Goal: Task Accomplishment & Management: Use online tool/utility

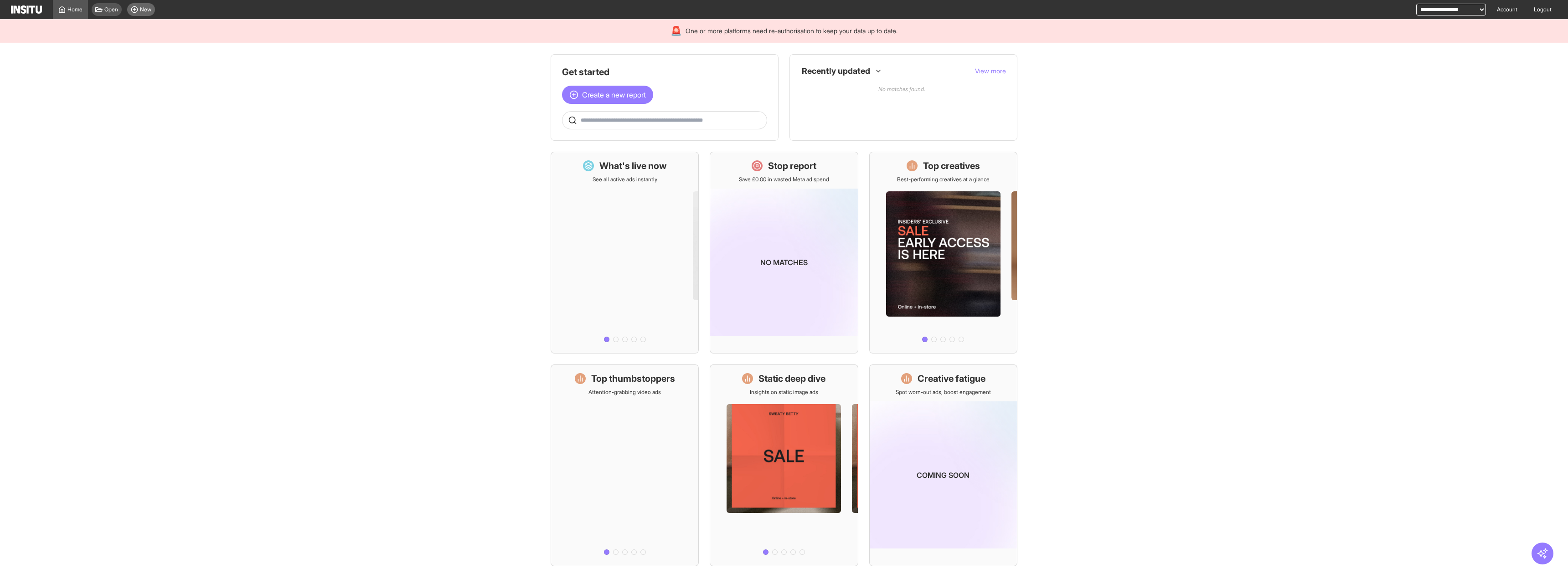
click at [148, 10] on span "New" at bounding box center [145, 9] width 12 height 7
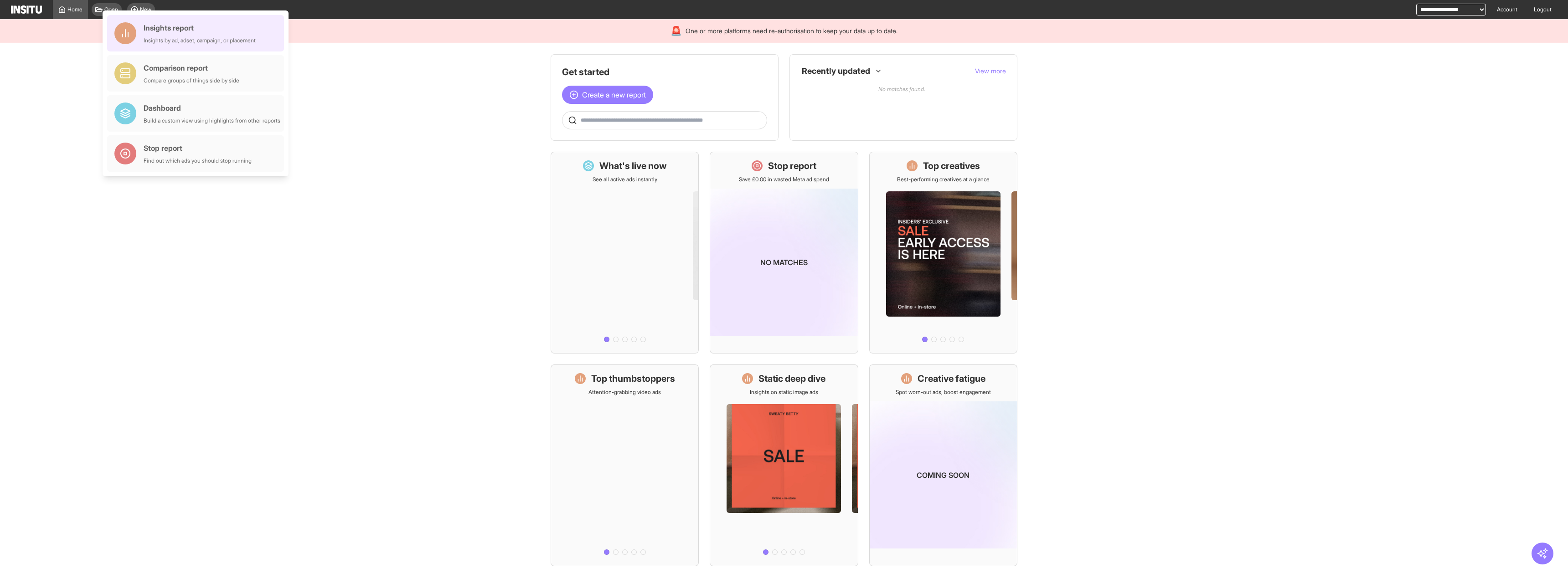
click at [218, 33] on div "Insights report" at bounding box center [200, 28] width 112 height 11
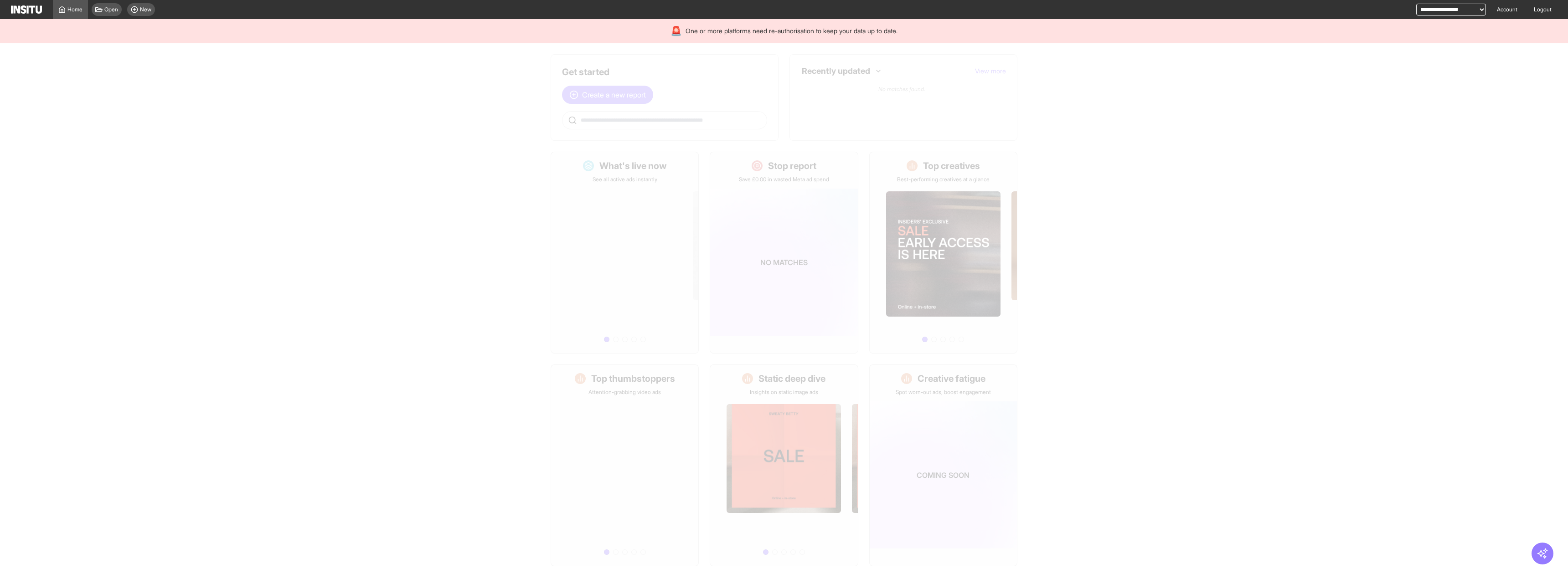
select select "**"
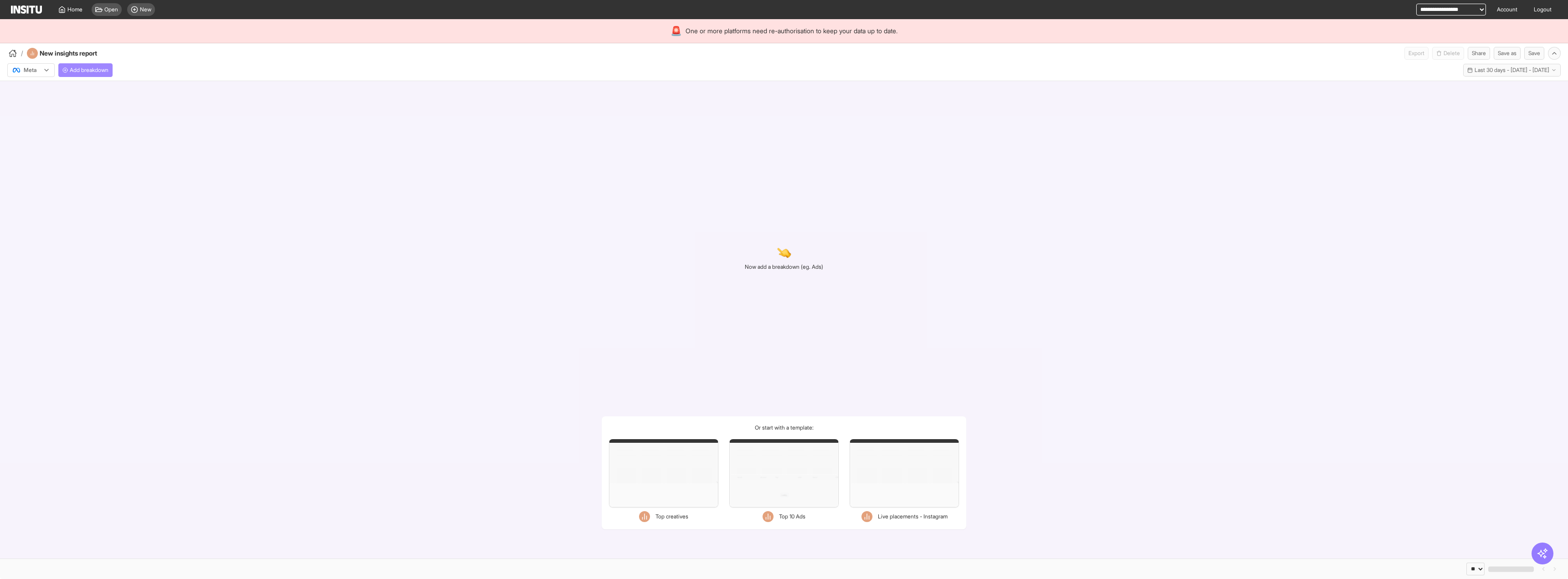
click at [96, 70] on span "Add breakdown" at bounding box center [89, 70] width 39 height 7
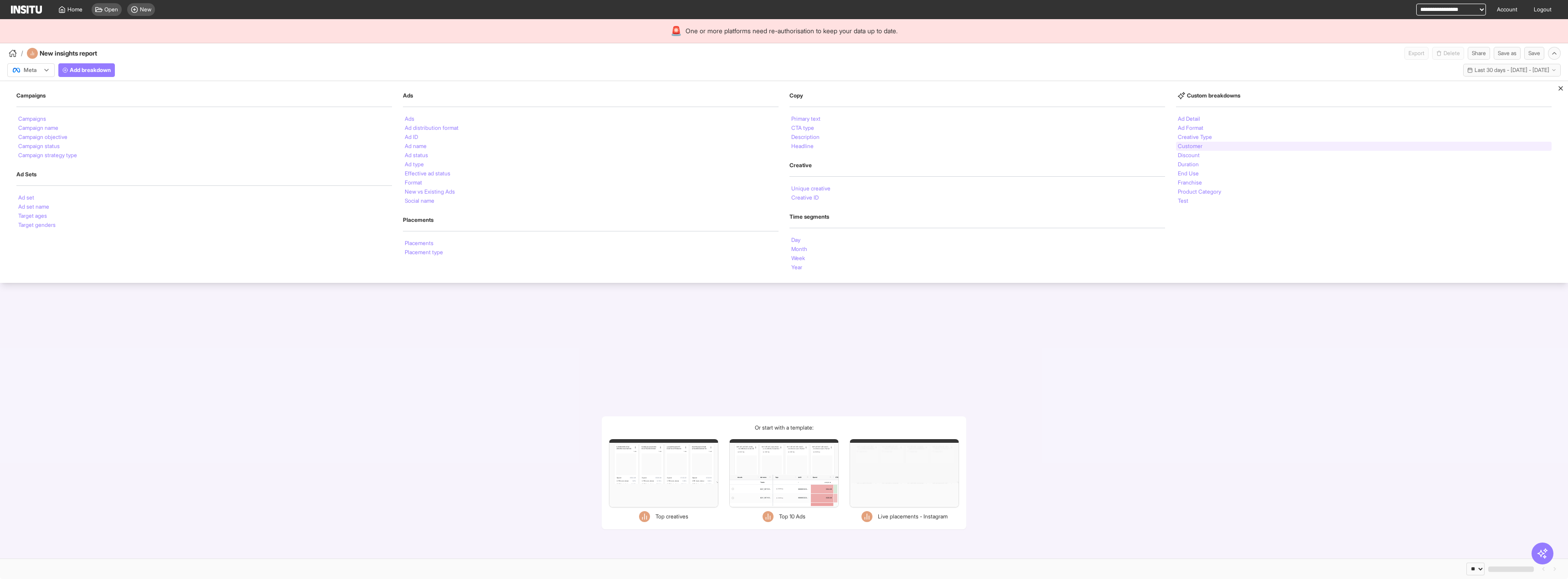
click at [1210, 148] on div "Customer" at bounding box center [1363, 146] width 375 height 9
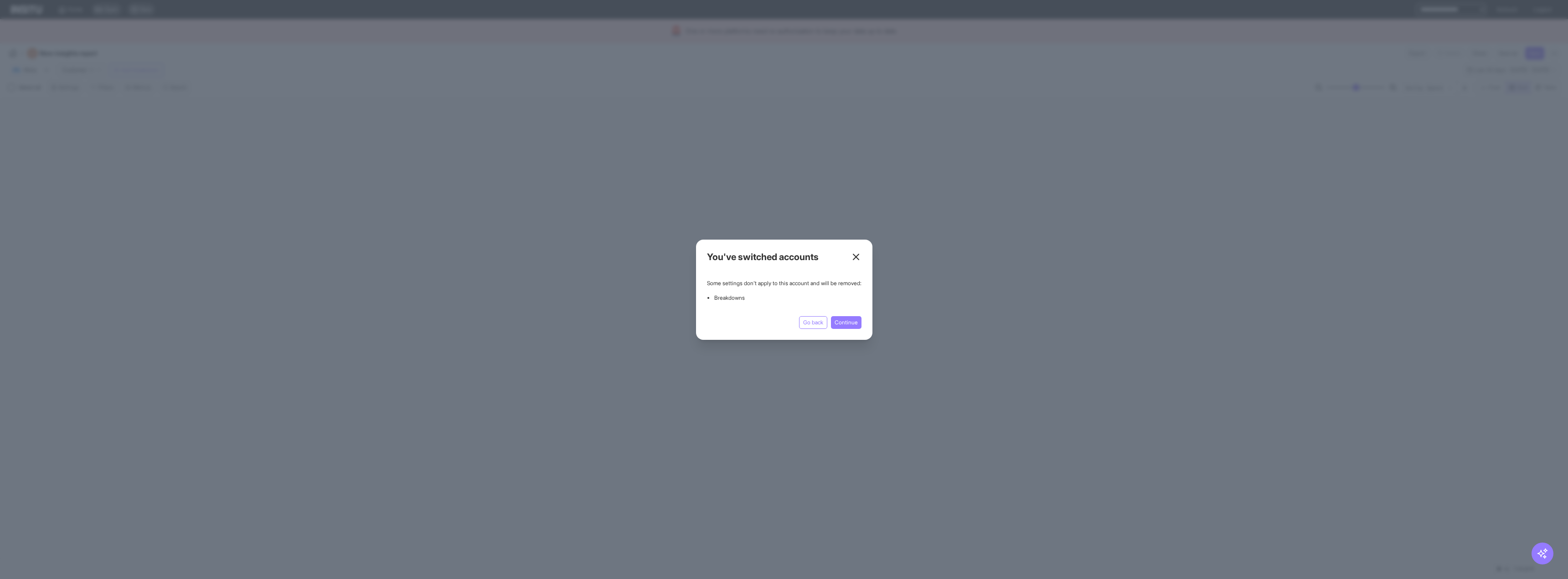
click at [858, 255] on line at bounding box center [855, 256] width 5 height 5
select select "**"
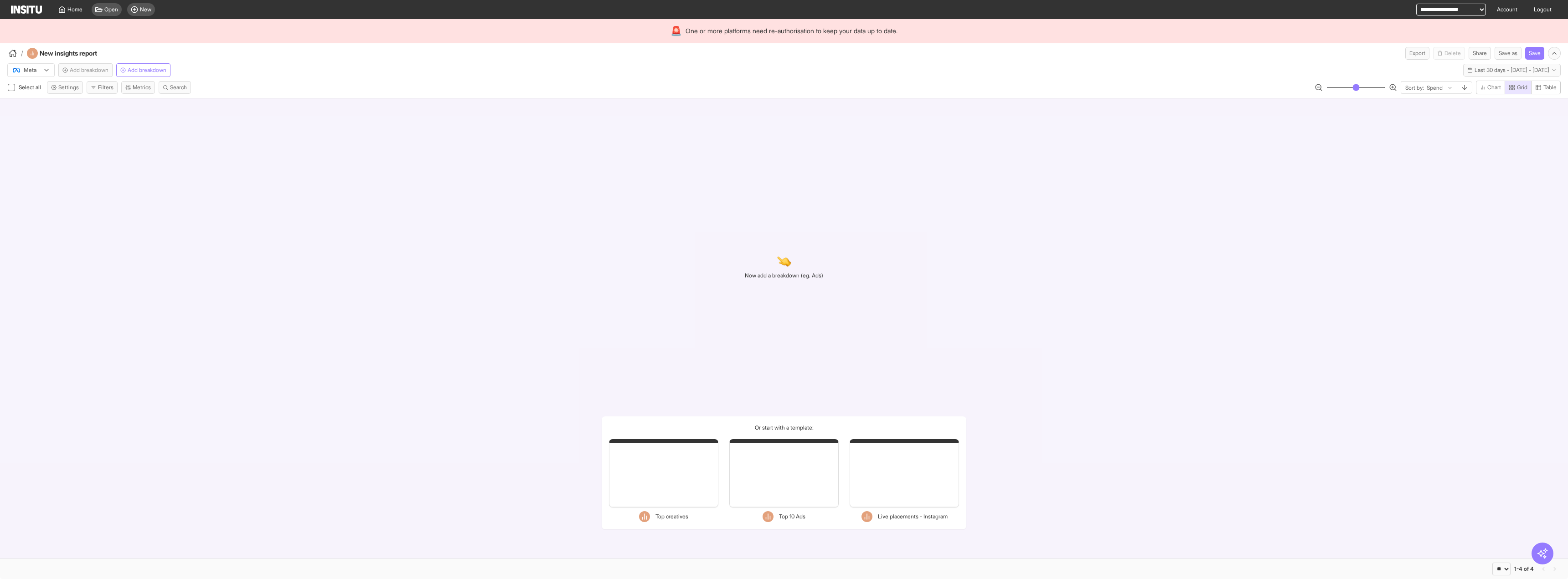
click at [766, 211] on div "Now add a breakdown (eg. Ads)" at bounding box center [784, 267] width 79 height 278
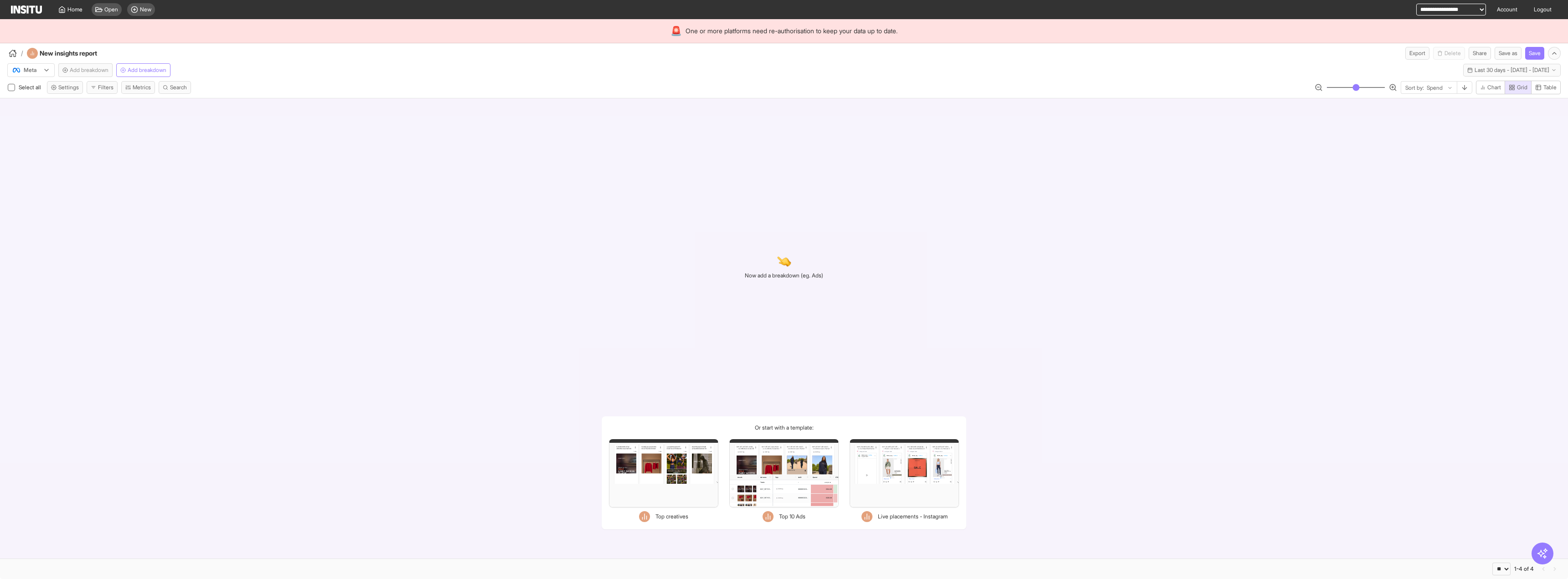
click at [154, 77] on div "Meta Add breakdown Add breakdown Last 30 days - Wed 27 Aug - Thu 25 Sep, 2025 2…" at bounding box center [784, 78] width 1568 height 38
click at [155, 70] on span "Add breakdown" at bounding box center [147, 70] width 39 height 7
click at [155, 70] on span "Add breakdown" at bounding box center [148, 70] width 41 height 7
click at [155, 70] on span "Add breakdown" at bounding box center [147, 70] width 39 height 7
click at [155, 70] on span "Add breakdown" at bounding box center [148, 70] width 41 height 7
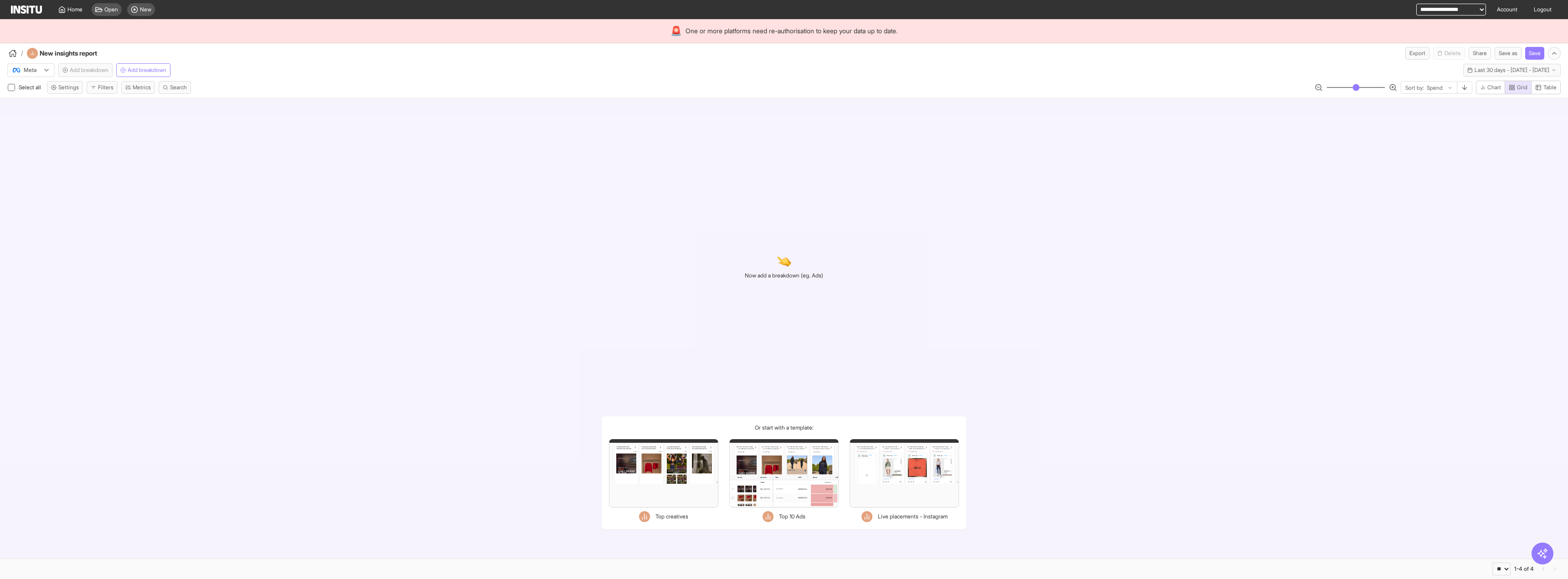
click at [98, 70] on span "Add breakdown" at bounding box center [89, 70] width 39 height 7
click at [98, 70] on span "Add breakdown" at bounding box center [90, 70] width 41 height 7
click at [1542, 9] on link "Logout" at bounding box center [1542, 9] width 29 height 19
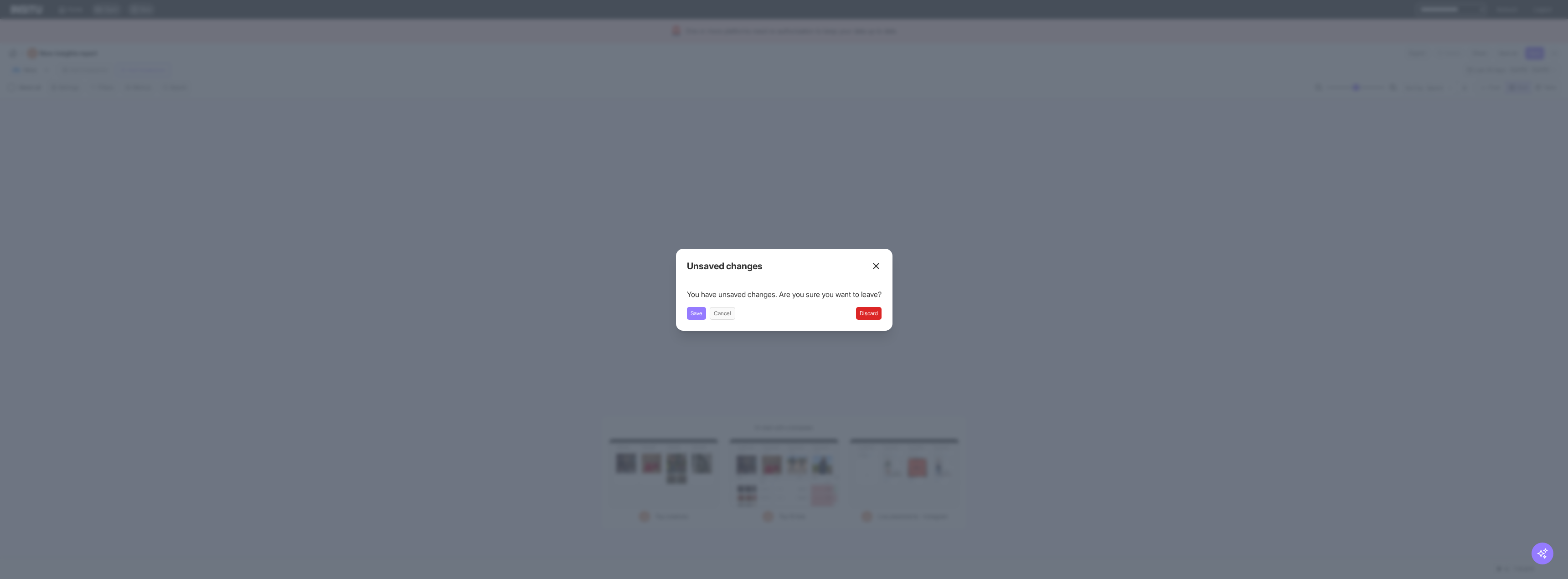
click at [868, 314] on button "Discard" at bounding box center [868, 313] width 26 height 12
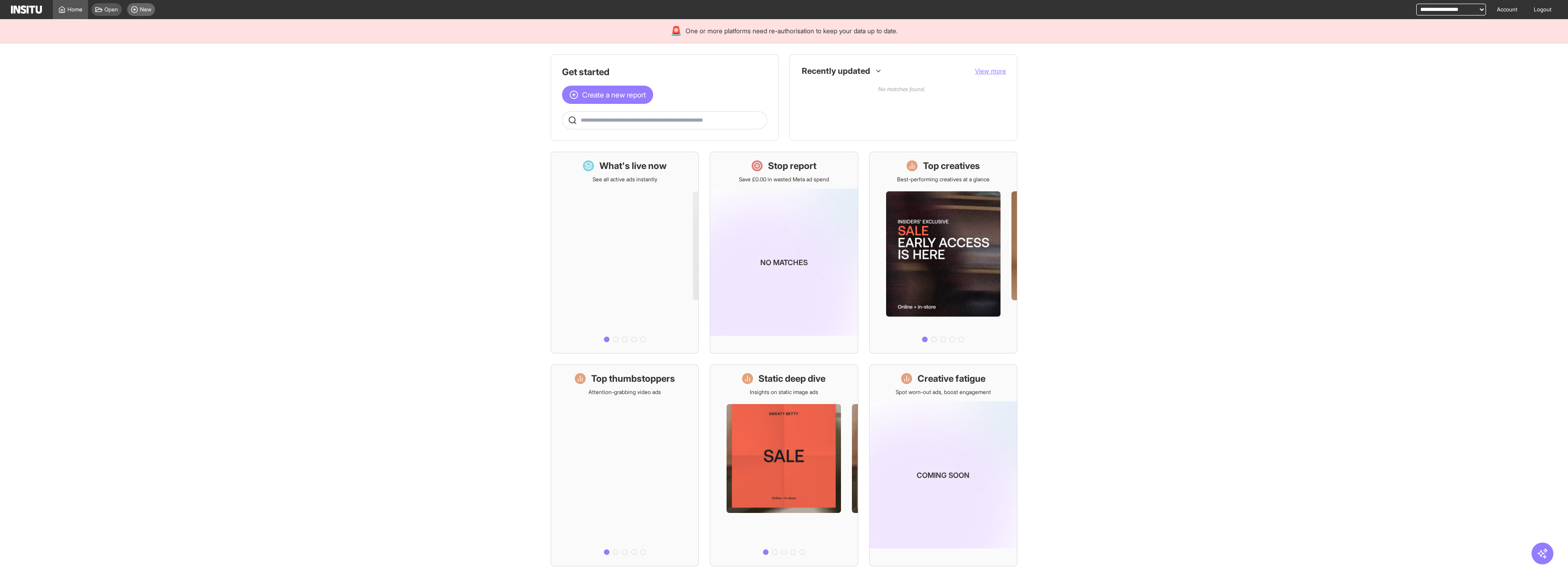
click at [142, 7] on span "New" at bounding box center [145, 9] width 12 height 7
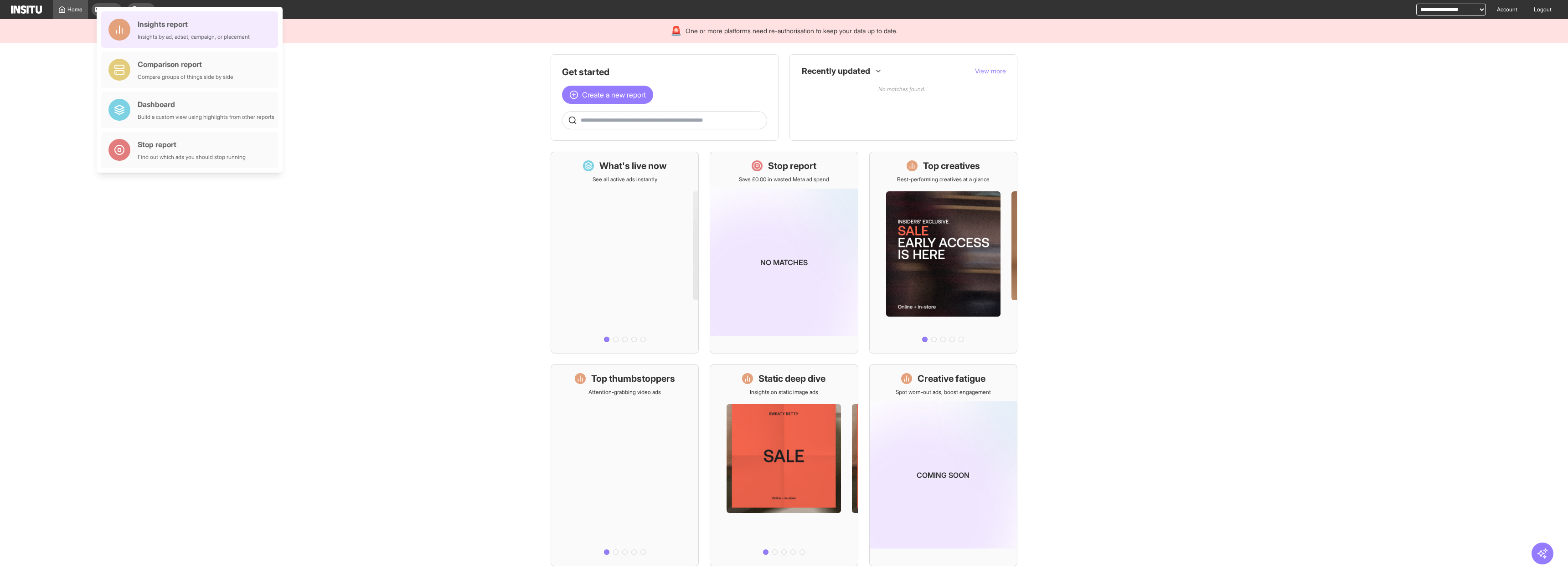
click at [186, 39] on div "Insights by ad, adset, campaign, or placement" at bounding box center [194, 37] width 112 height 7
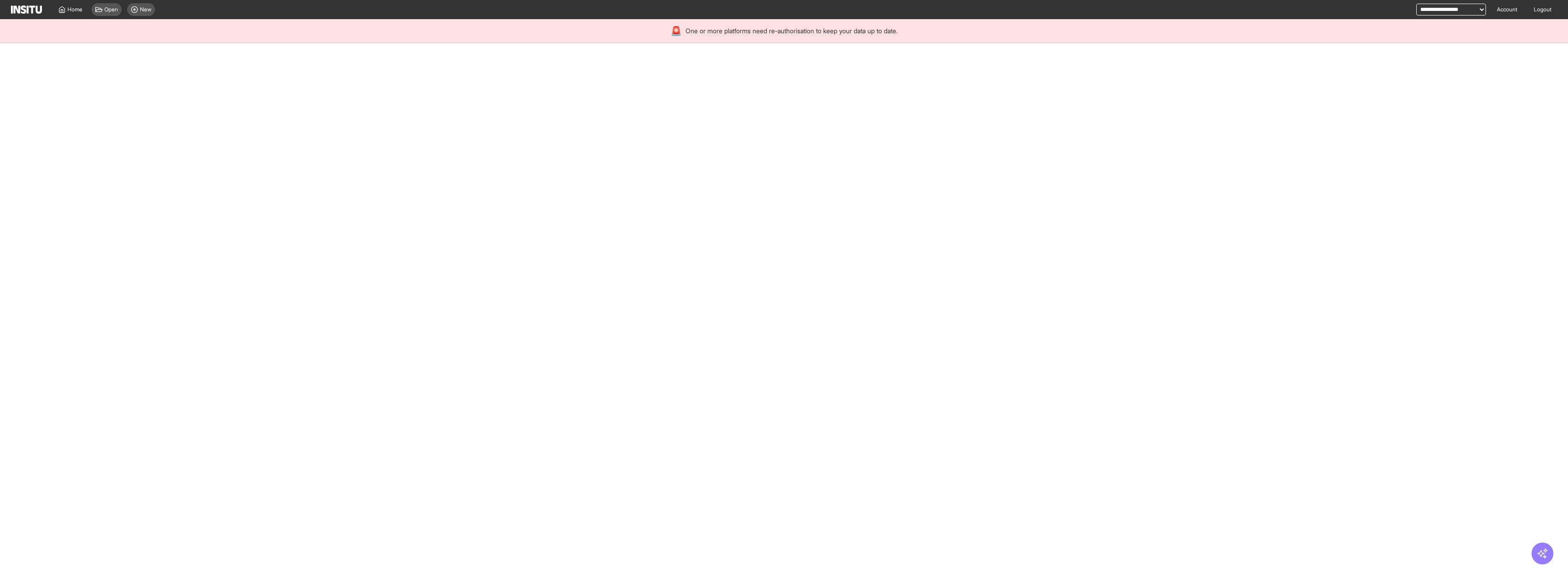
select select "**"
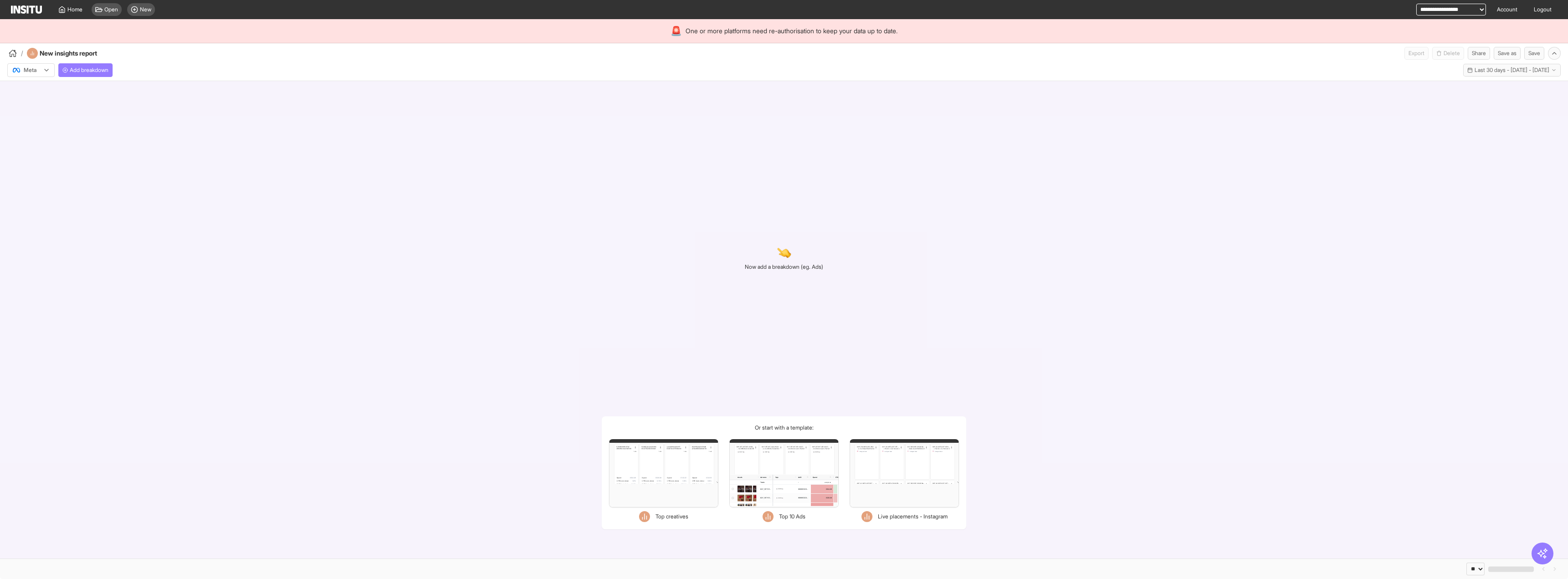
click at [314, 109] on div "Now add a breakdown (eg. Ads) Or start with a template: Filters Format Static V…" at bounding box center [784, 319] width 1568 height 477
click at [83, 77] on div "Meta Add breakdown Last 30 days - [DATE] - [DATE] [DATE] - [DATE]" at bounding box center [784, 70] width 1568 height 21
click at [87, 69] on span "Add breakdown" at bounding box center [89, 70] width 39 height 7
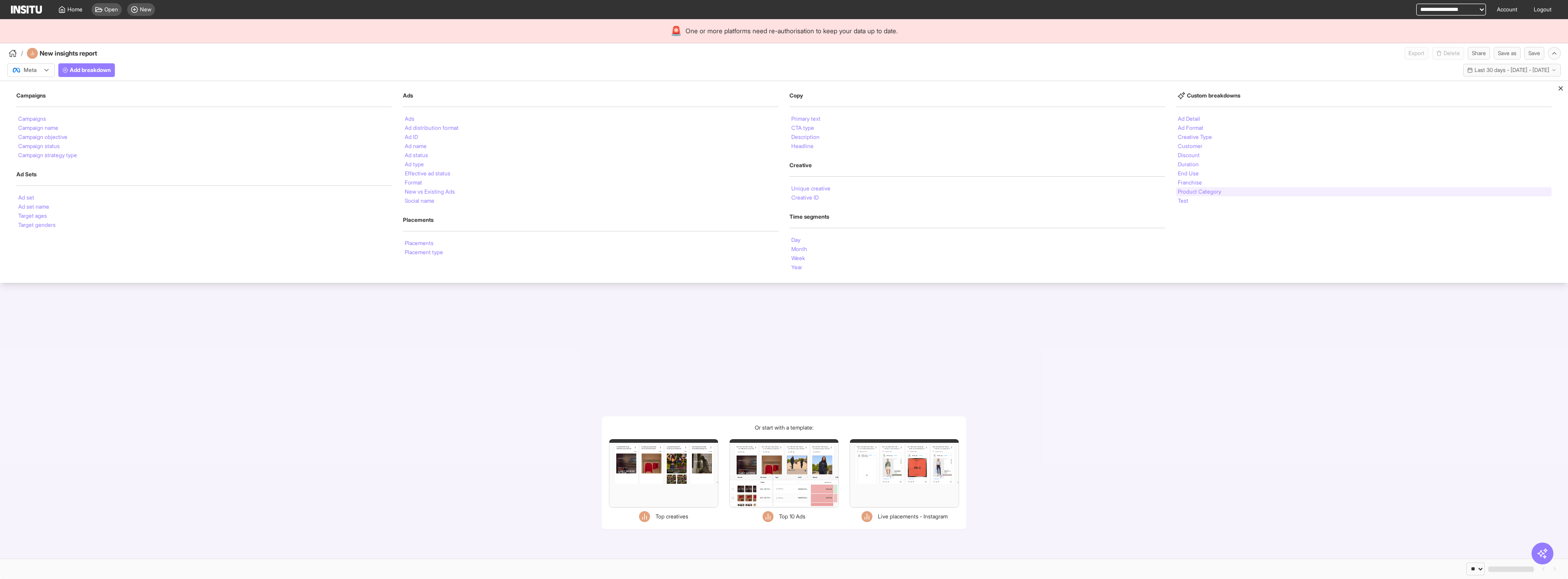
click at [1218, 193] on li "Product Category" at bounding box center [1200, 191] width 44 height 5
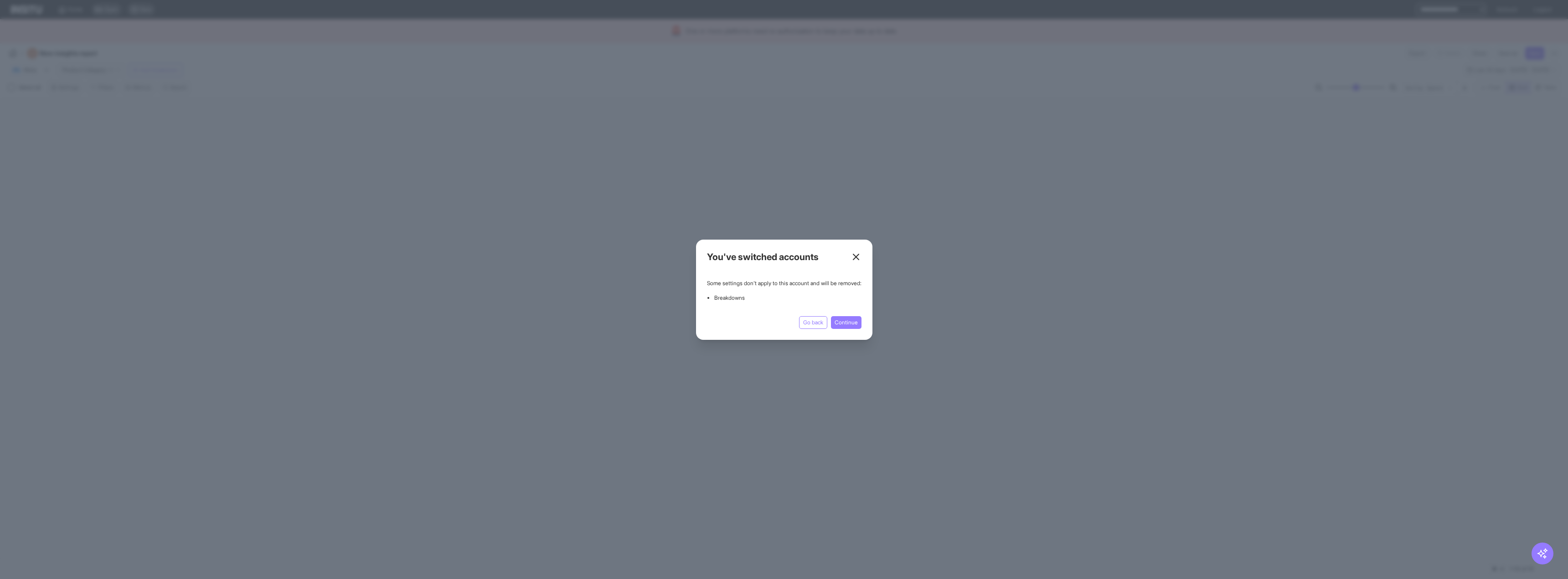
click at [861, 256] on icon at bounding box center [856, 257] width 11 height 11
select select "**"
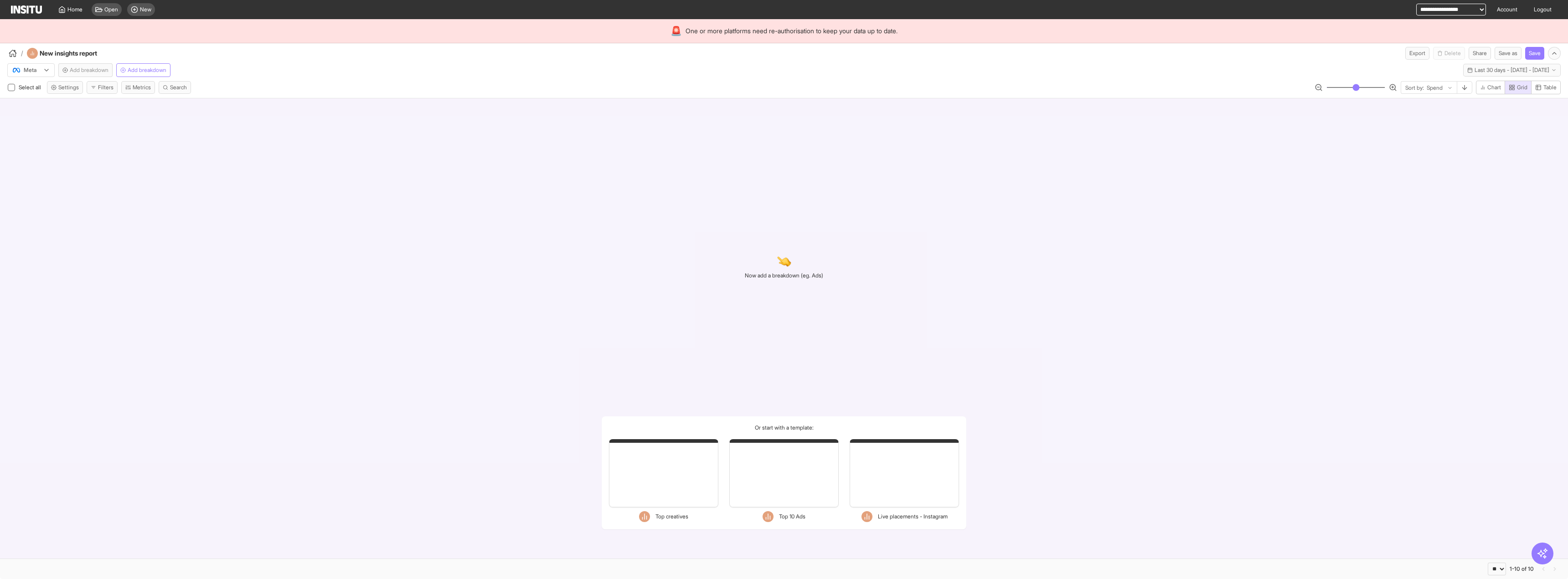
click at [847, 317] on div "Now add a breakdown (eg. Ads) Or start with a template: Filters Format Static V…" at bounding box center [784, 329] width 1568 height 460
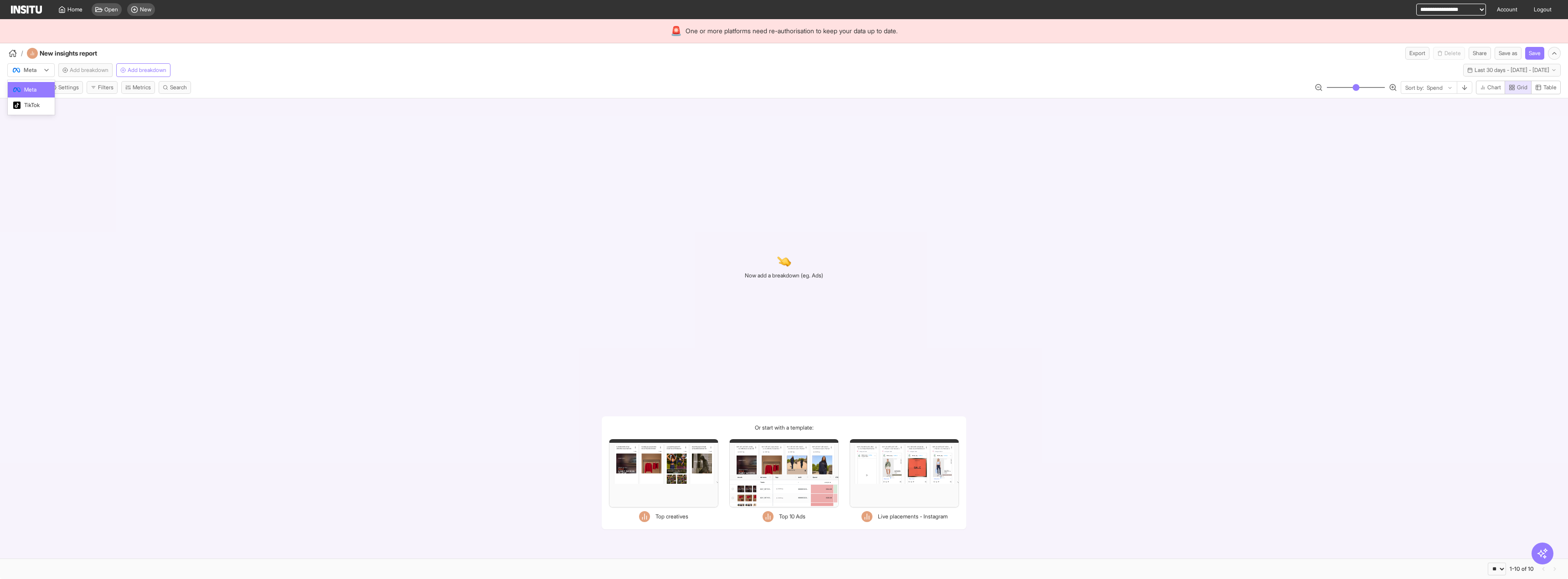
click at [40, 75] on div "Meta" at bounding box center [26, 70] width 30 height 9
click at [31, 103] on span "TikTok" at bounding box center [32, 105] width 16 height 9
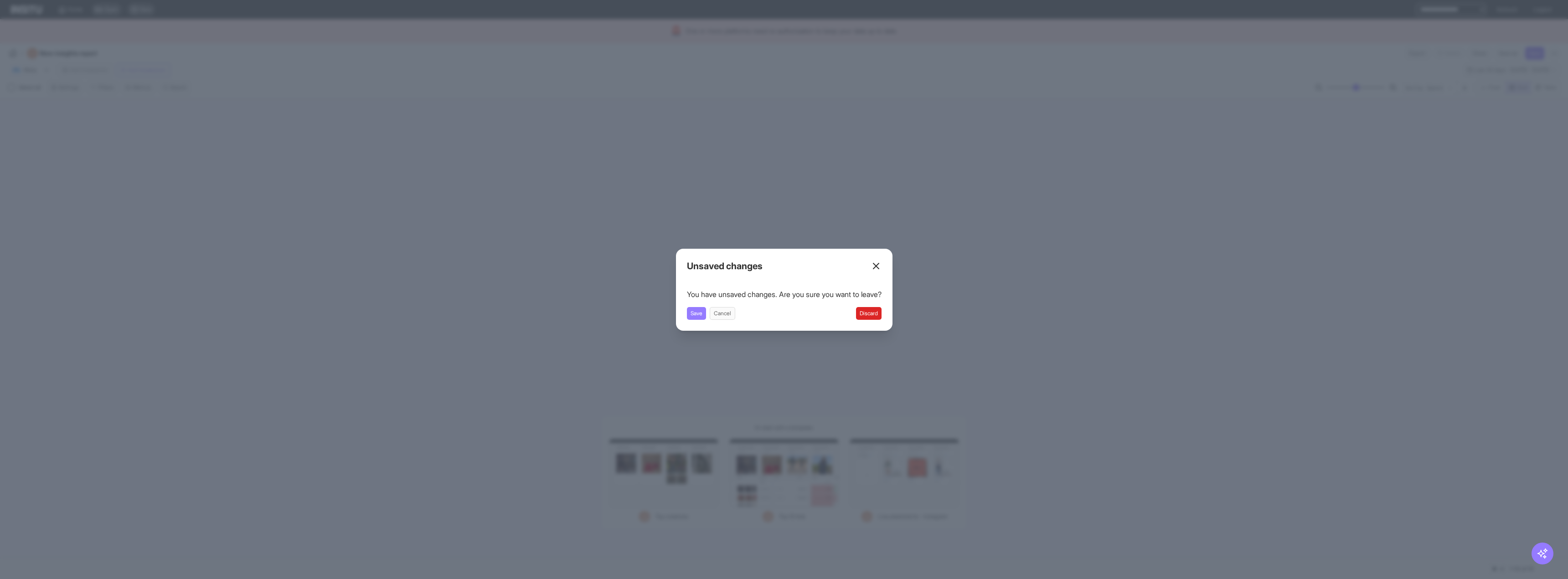
click at [880, 316] on button "Discard" at bounding box center [868, 313] width 26 height 12
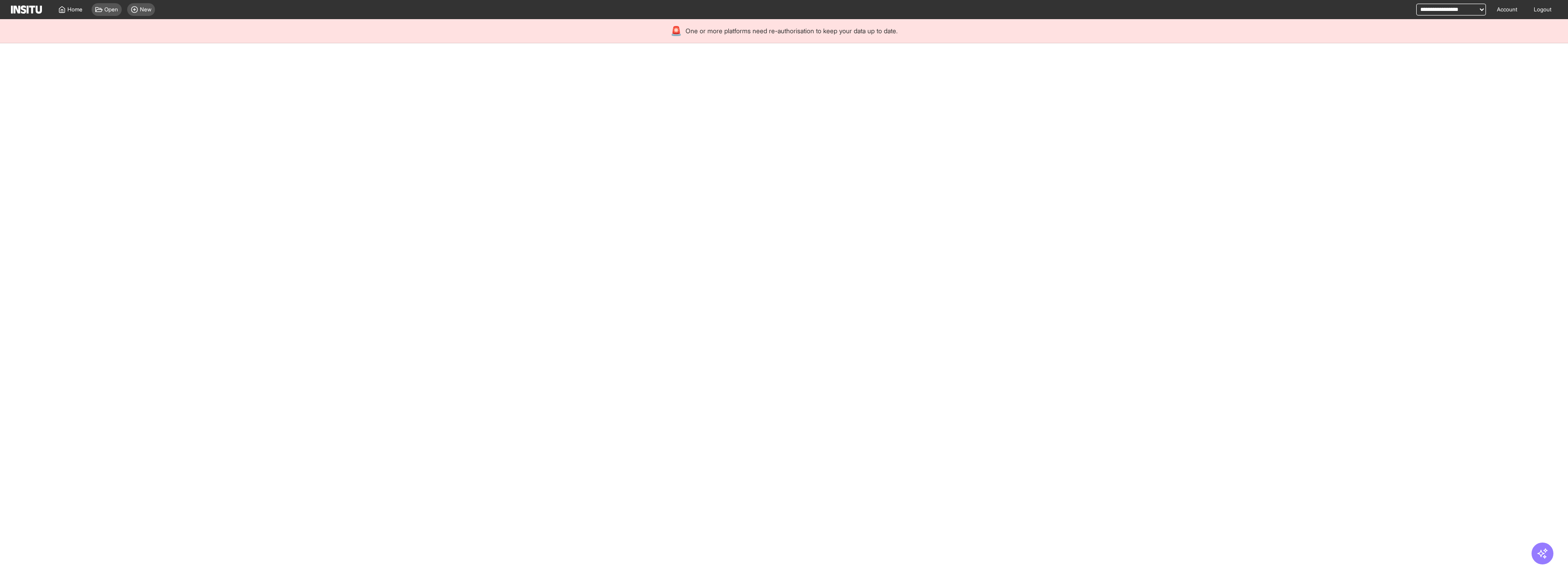
select select "**"
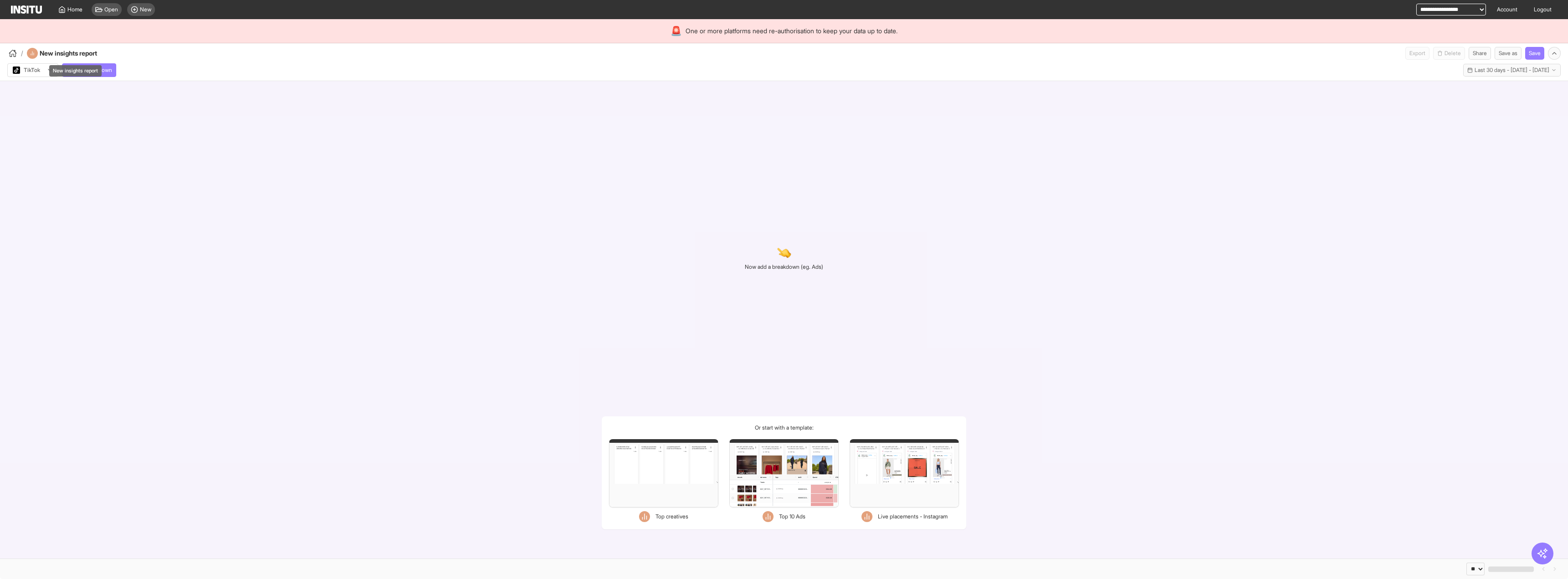
click at [83, 73] on div "New insights report" at bounding box center [75, 71] width 52 height 12
click at [75, 71] on span "Add breakdown" at bounding box center [93, 70] width 39 height 7
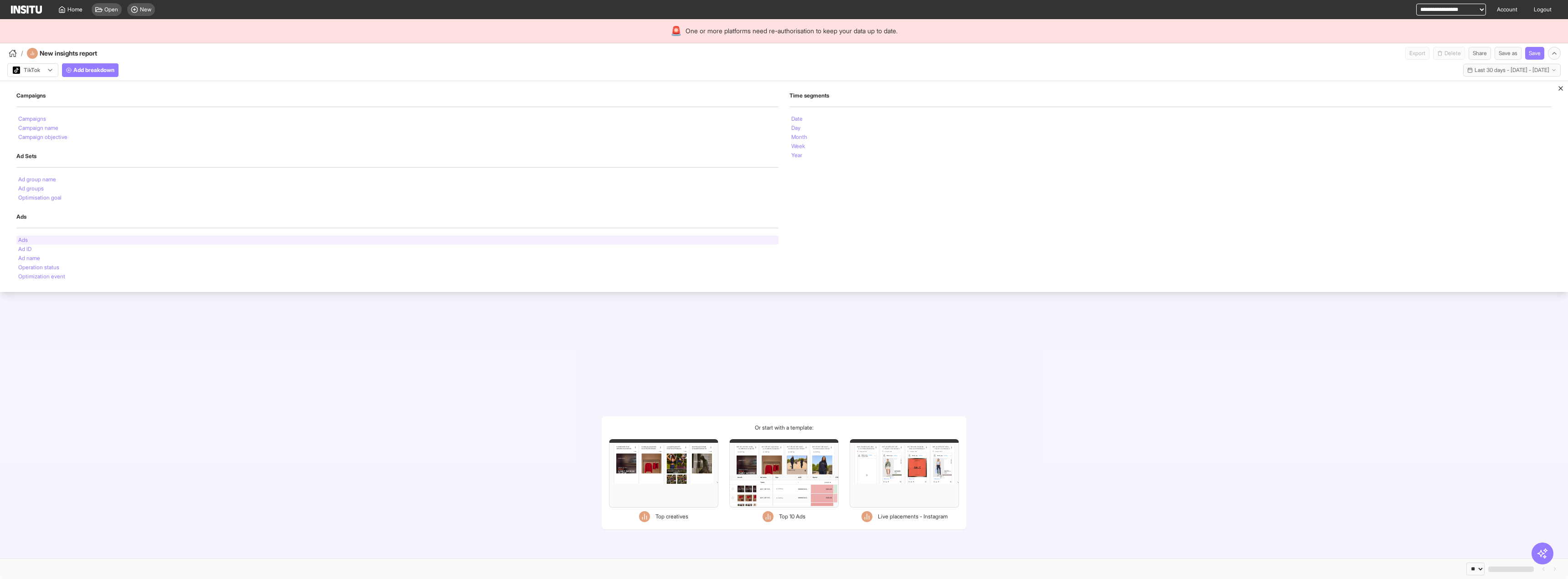
drag, startPoint x: 107, startPoint y: 238, endPoint x: 104, endPoint y: 242, distance: 5.0
click at [104, 242] on div "Ads" at bounding box center [397, 240] width 762 height 9
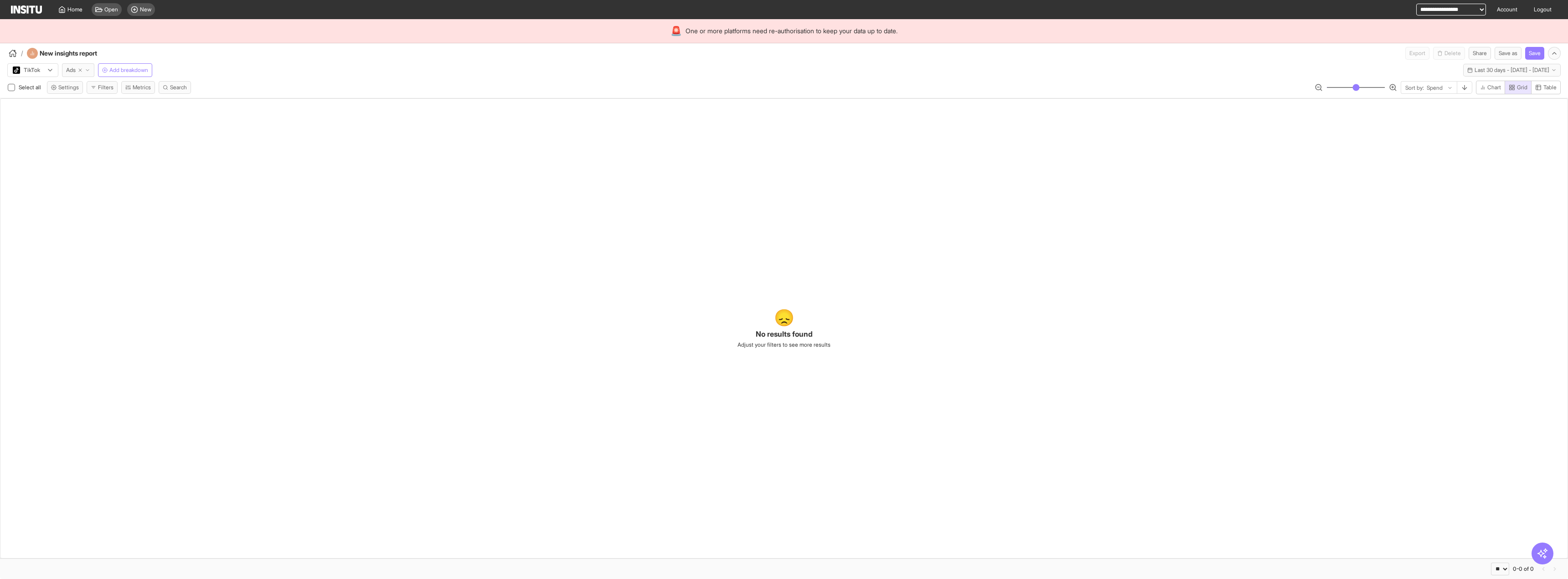
click at [87, 70] on icon "button" at bounding box center [87, 70] width 5 height 5
click at [37, 70] on div at bounding box center [26, 70] width 30 height 9
click at [46, 89] on span "Meta" at bounding box center [33, 89] width 40 height 9
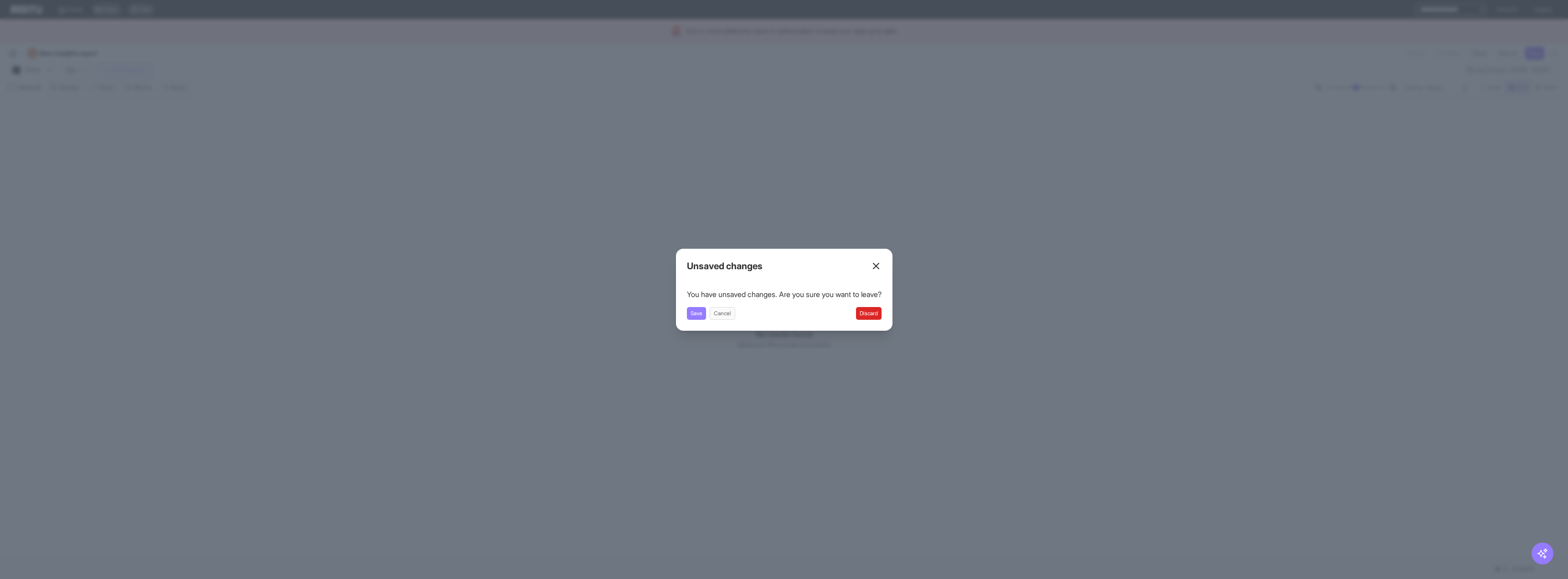
click at [862, 312] on button "Discard" at bounding box center [868, 313] width 26 height 12
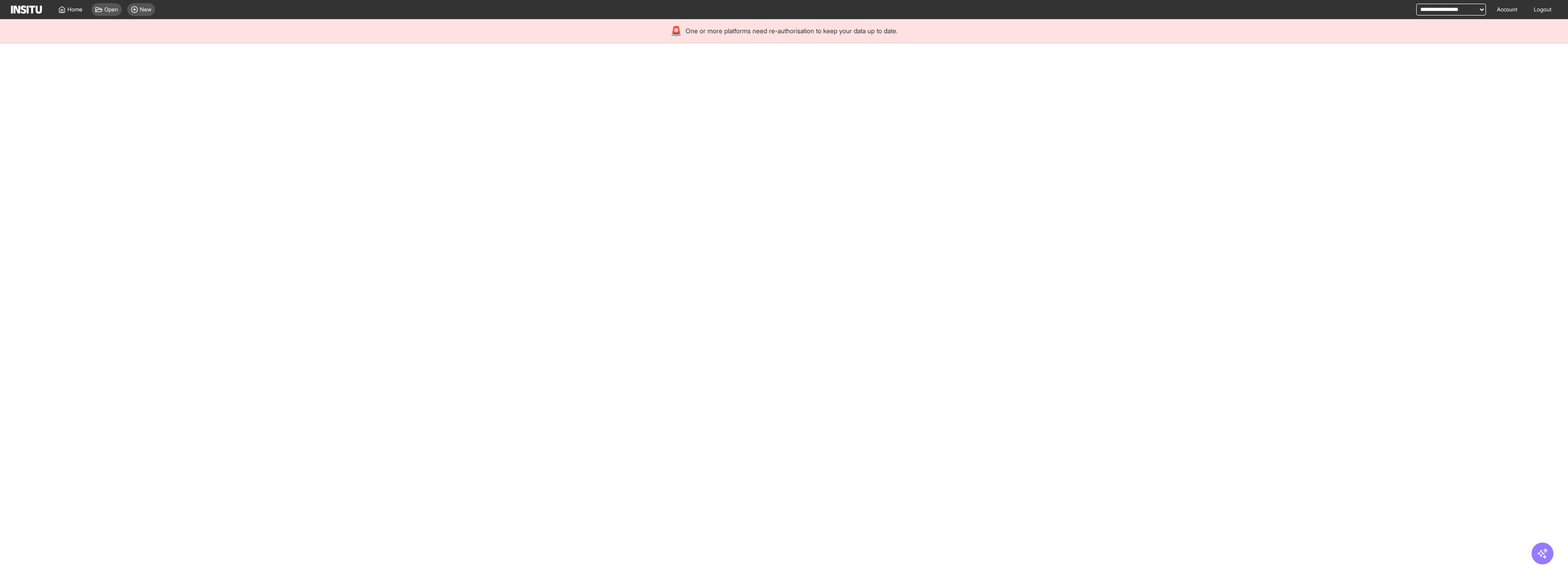
select select "**"
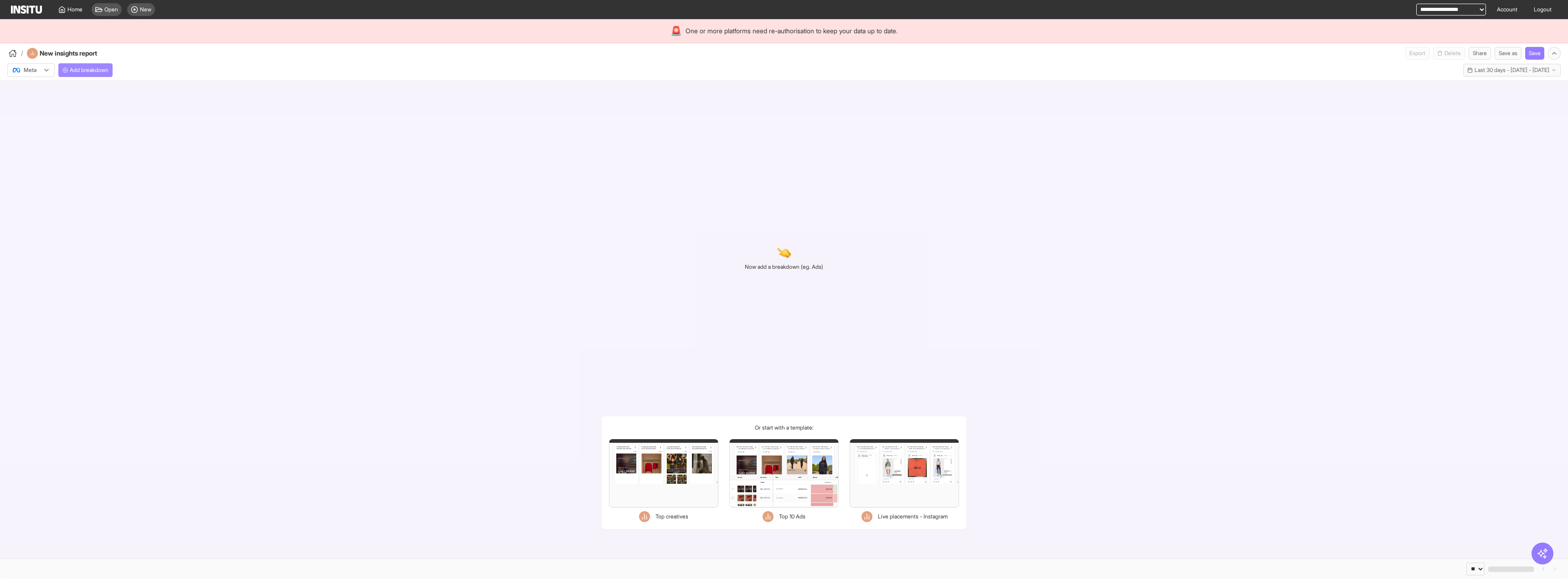
click at [105, 69] on span "Add breakdown" at bounding box center [89, 70] width 39 height 7
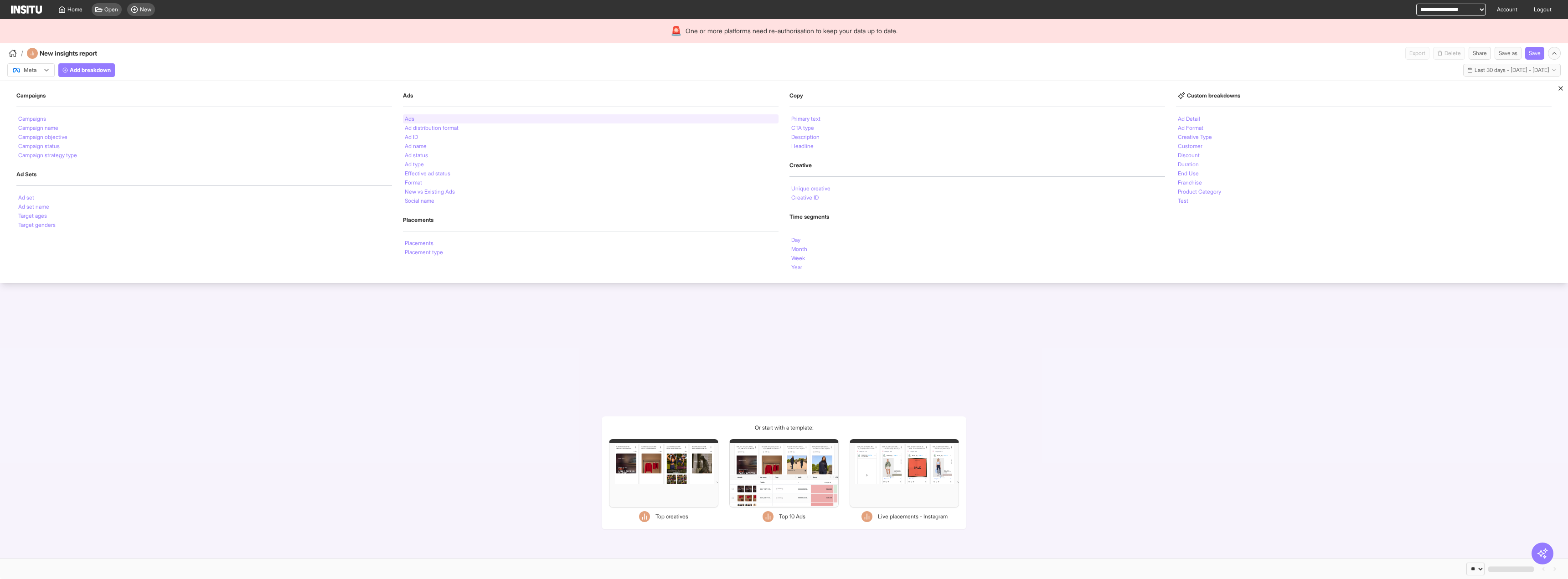
click at [431, 120] on div "Ads" at bounding box center [590, 119] width 375 height 9
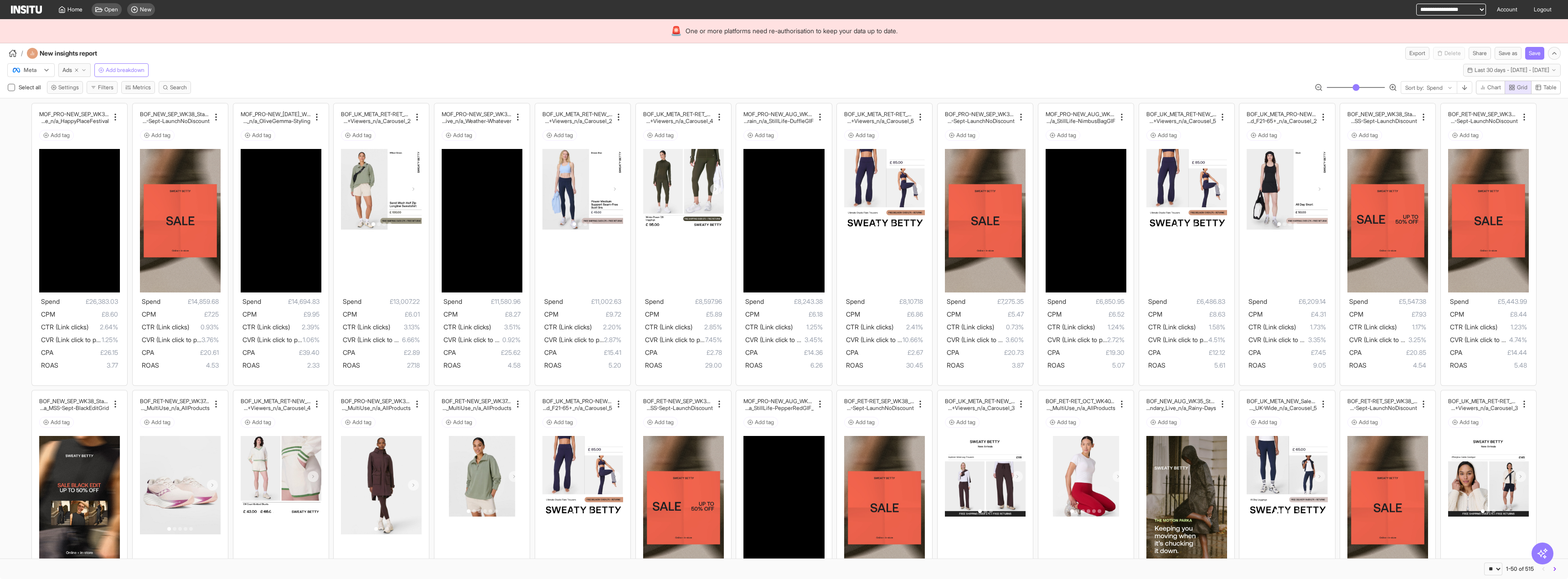
click at [361, 52] on div "/ New insights report Export Delete Share Save as Save" at bounding box center [784, 51] width 1568 height 16
click at [274, 68] on div "Meta Ads Add breakdown Last 30 days - [DATE] - [DATE] [DATE] - [DATE]" at bounding box center [784, 68] width 1568 height 17
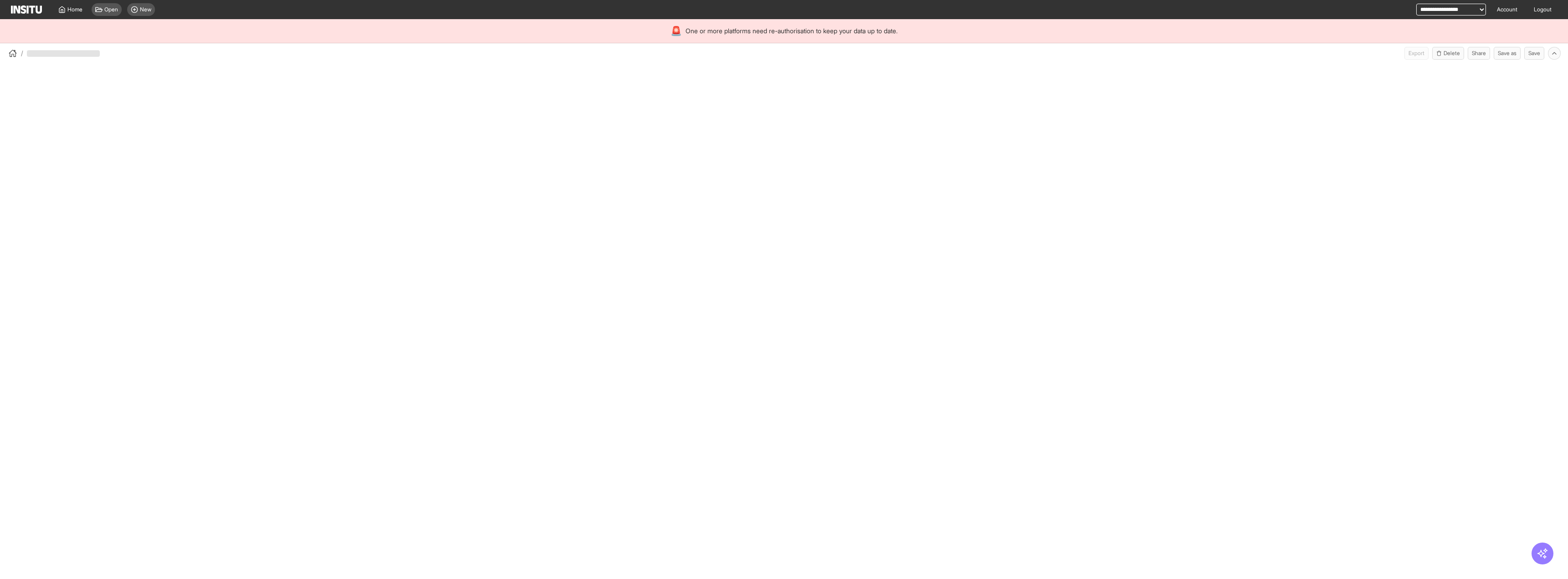
select select "**"
